Goal: Information Seeking & Learning: Learn about a topic

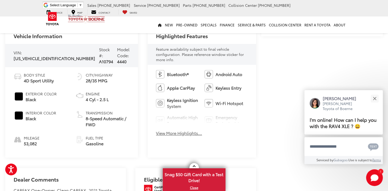
scroll to position [300, 0]
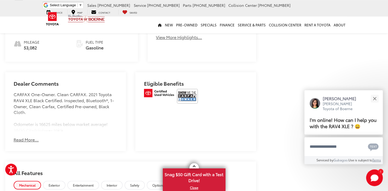
click at [25, 137] on button "Read More..." at bounding box center [26, 140] width 25 height 6
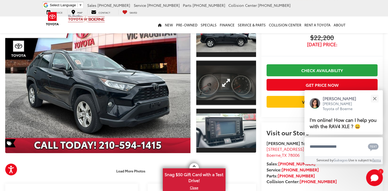
scroll to position [45, 0]
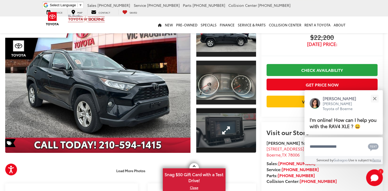
click at [223, 127] on link "Expand Photo 3" at bounding box center [226, 130] width 60 height 45
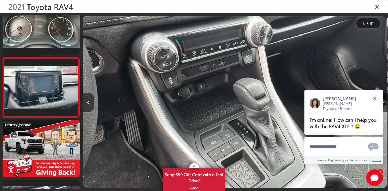
scroll to position [0, 1522]
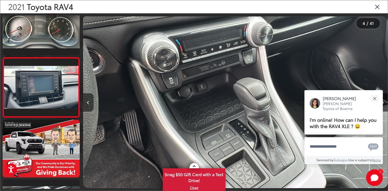
click at [376, 5] on icon "Close gallery" at bounding box center [376, 6] width 5 height 7
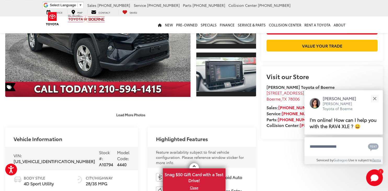
scroll to position [101, 0]
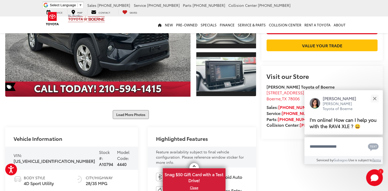
click at [128, 114] on button "Load More Photos" at bounding box center [131, 114] width 36 height 9
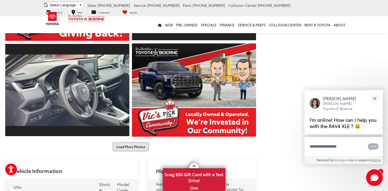
scroll to position [257, 0]
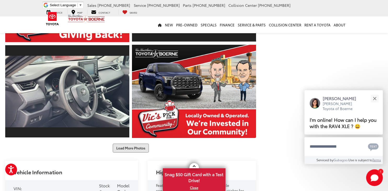
click at [132, 149] on button "Load More Photos" at bounding box center [131, 147] width 36 height 9
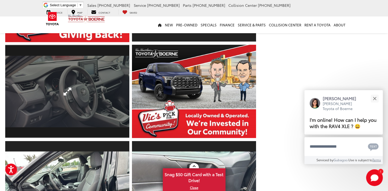
click at [53, 119] on link "Expand Photo 6" at bounding box center [67, 91] width 124 height 93
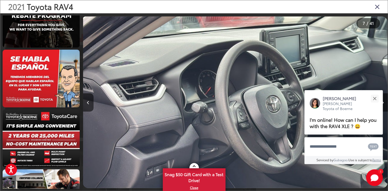
scroll to position [2278, 0]
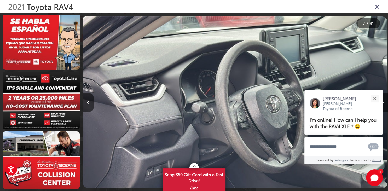
click at [381, 8] on div "2021 Toyota RAV4" at bounding box center [193, 6] width 387 height 13
click at [379, 8] on icon "Close gallery" at bounding box center [376, 6] width 5 height 7
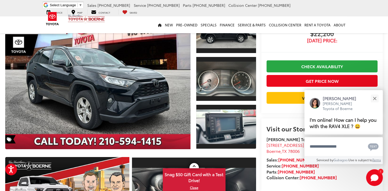
scroll to position [0, 0]
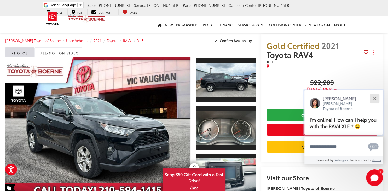
click at [372, 95] on button "Close" at bounding box center [374, 98] width 11 height 11
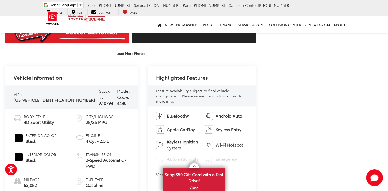
scroll to position [543, 0]
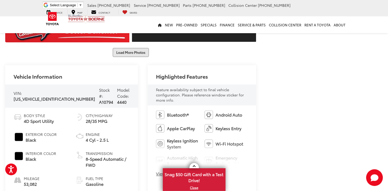
click at [124, 50] on button "Load More Photos" at bounding box center [131, 52] width 36 height 9
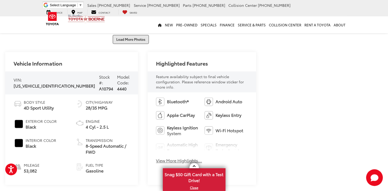
scroll to position [749, 0]
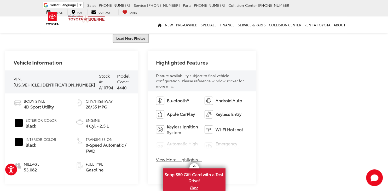
click at [120, 40] on button "Load More Photos" at bounding box center [131, 38] width 36 height 9
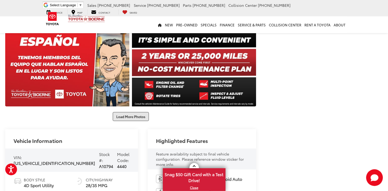
scroll to position [861, 0]
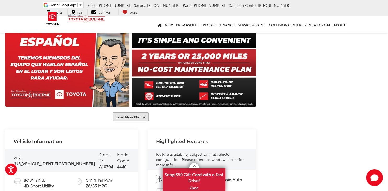
click at [136, 120] on button "Load More Photos" at bounding box center [131, 116] width 36 height 9
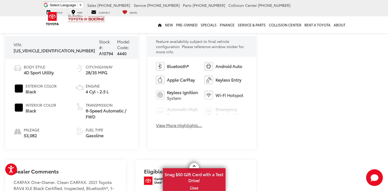
scroll to position [1091, 0]
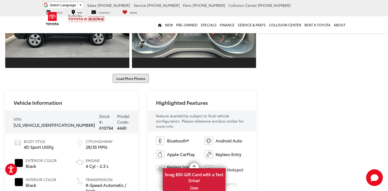
click at [138, 77] on button "Load More Photos" at bounding box center [131, 78] width 36 height 9
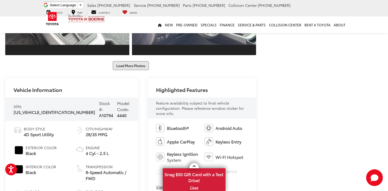
scroll to position [1293, 0]
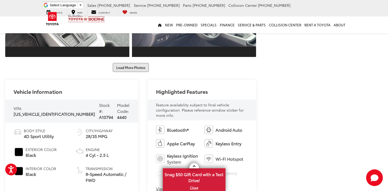
click at [141, 70] on button "Load More Photos" at bounding box center [131, 67] width 36 height 9
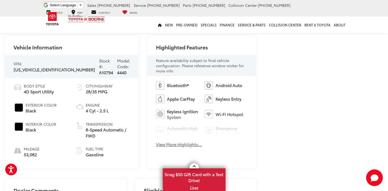
scroll to position [1450, 0]
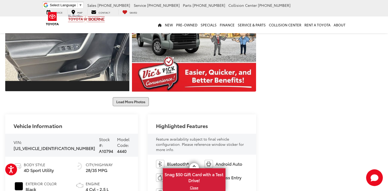
click at [144, 102] on button "Load More Photos" at bounding box center [131, 101] width 36 height 9
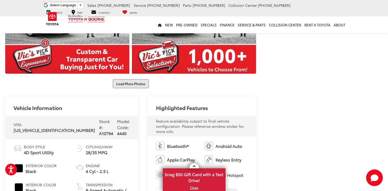
scroll to position [1660, 0]
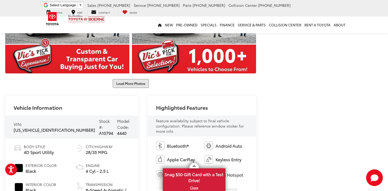
click at [129, 83] on button "Load More Photos" at bounding box center [131, 83] width 36 height 9
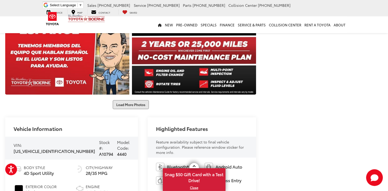
scroll to position [1831, 0]
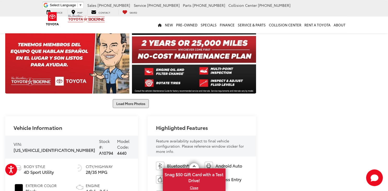
click at [126, 104] on button "Load More Photos" at bounding box center [131, 103] width 36 height 9
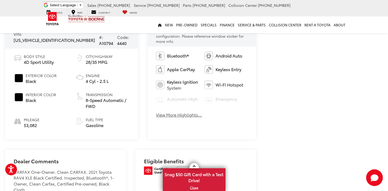
scroll to position [1976, 0]
